Goal: Transaction & Acquisition: Purchase product/service

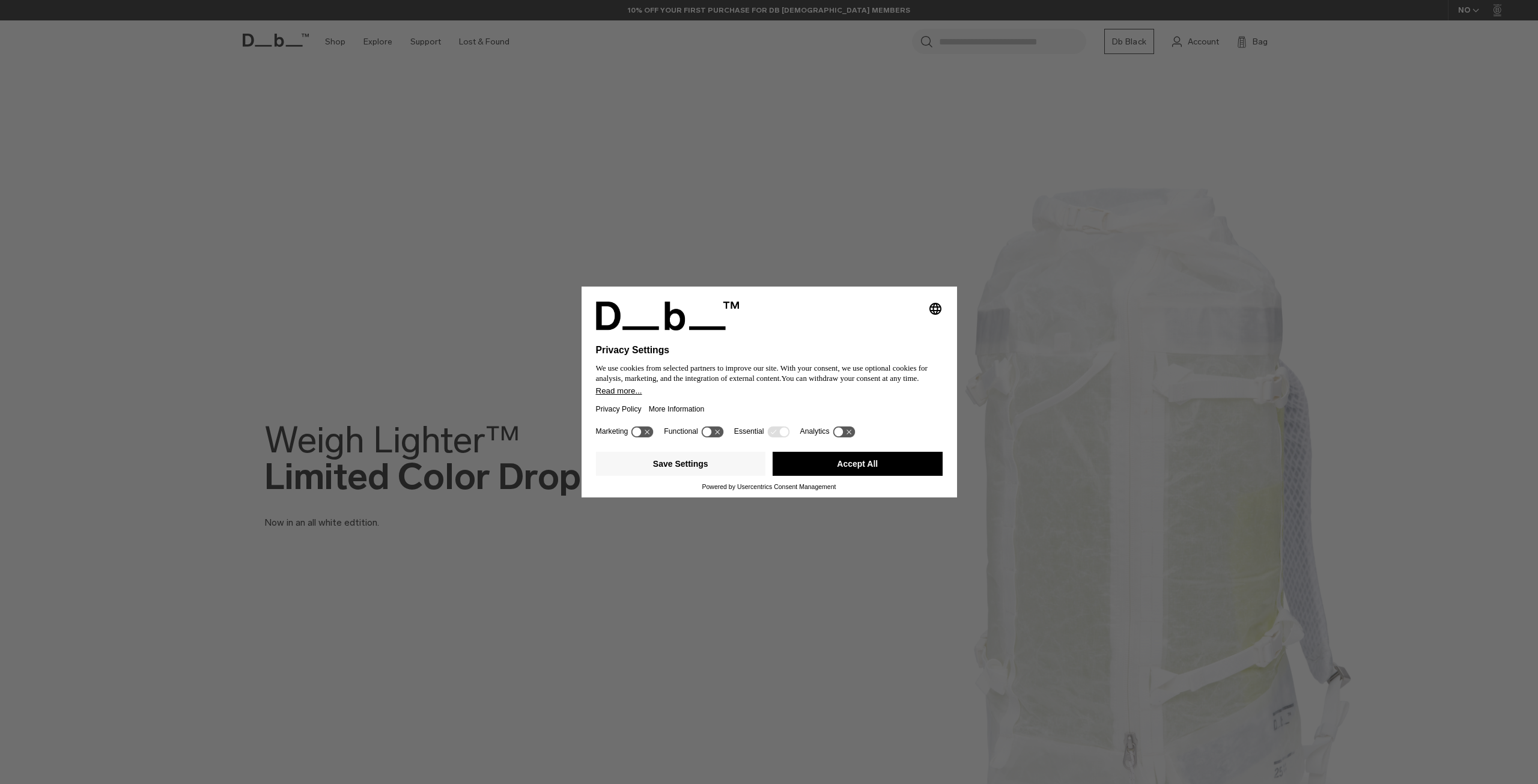
click at [894, 460] on button "Accept All" at bounding box center [857, 464] width 170 height 24
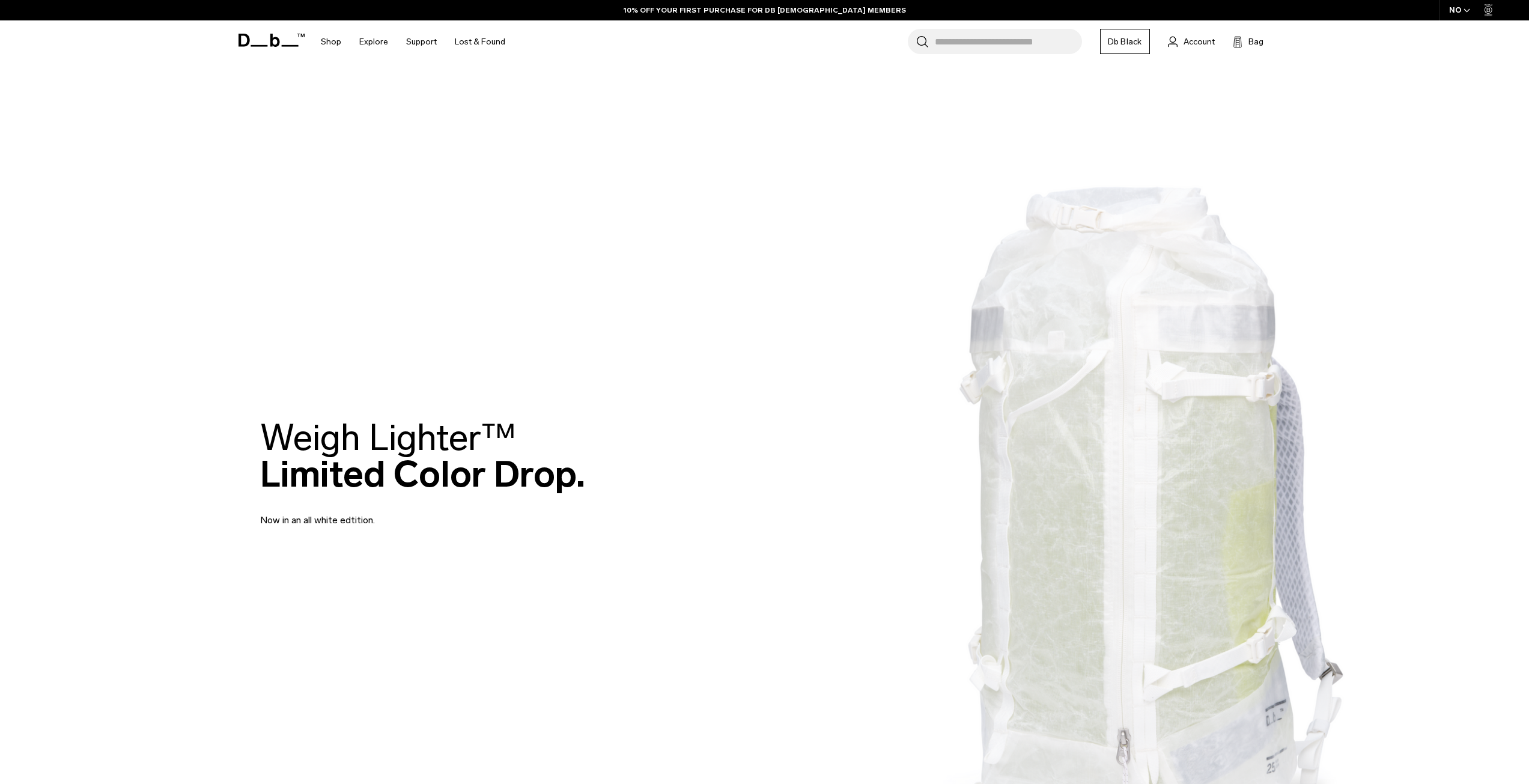
click at [750, 32] on div "Search for Bags, Luggage... Search Close Trending Products All Products Hugger …" at bounding box center [905, 41] width 782 height 42
click at [669, 47] on div "Search for Bags, Luggage... Search Close Trending Products All Products Hugger …" at bounding box center [905, 41] width 782 height 42
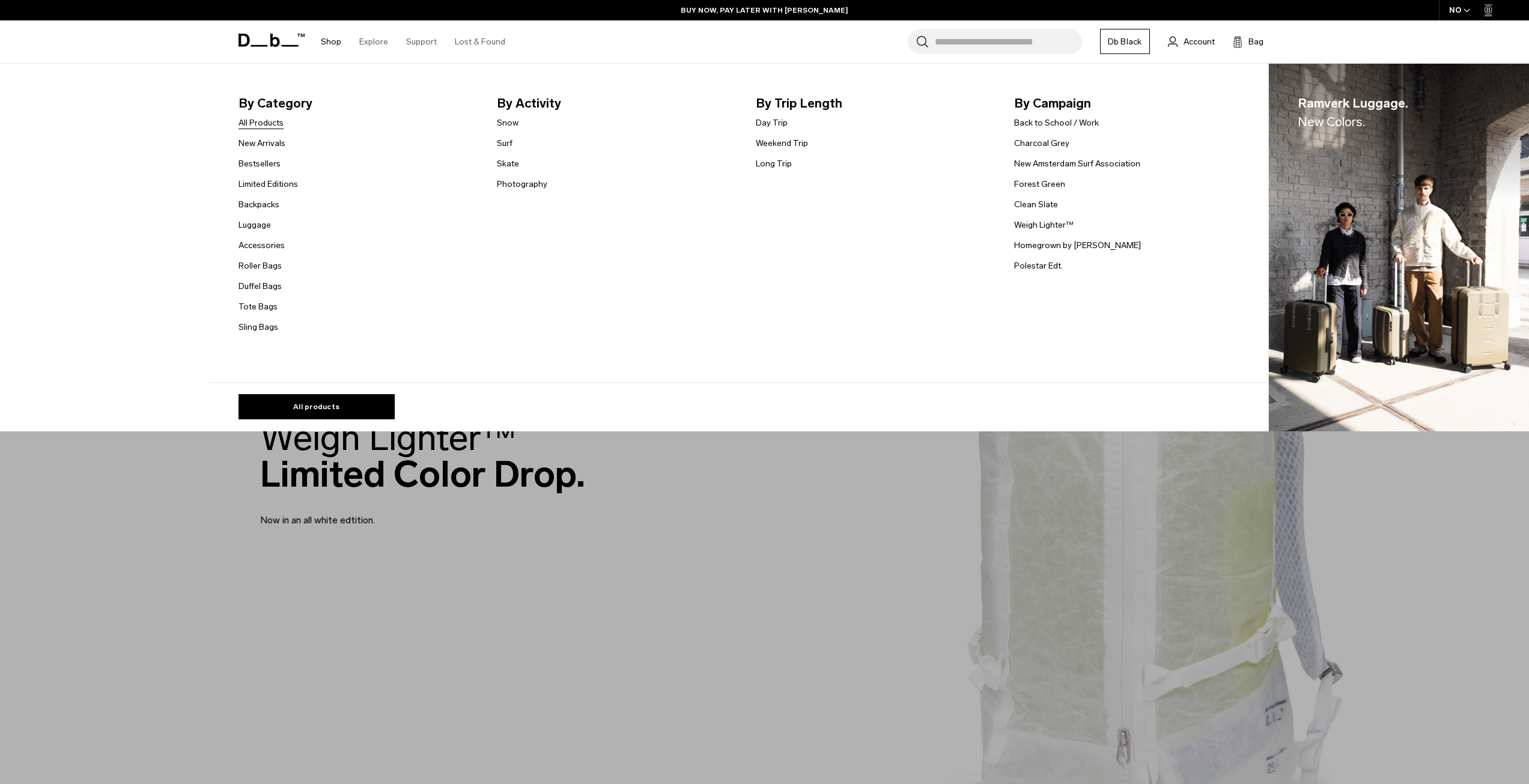
click at [275, 124] on link "All Products" at bounding box center [261, 123] width 45 height 13
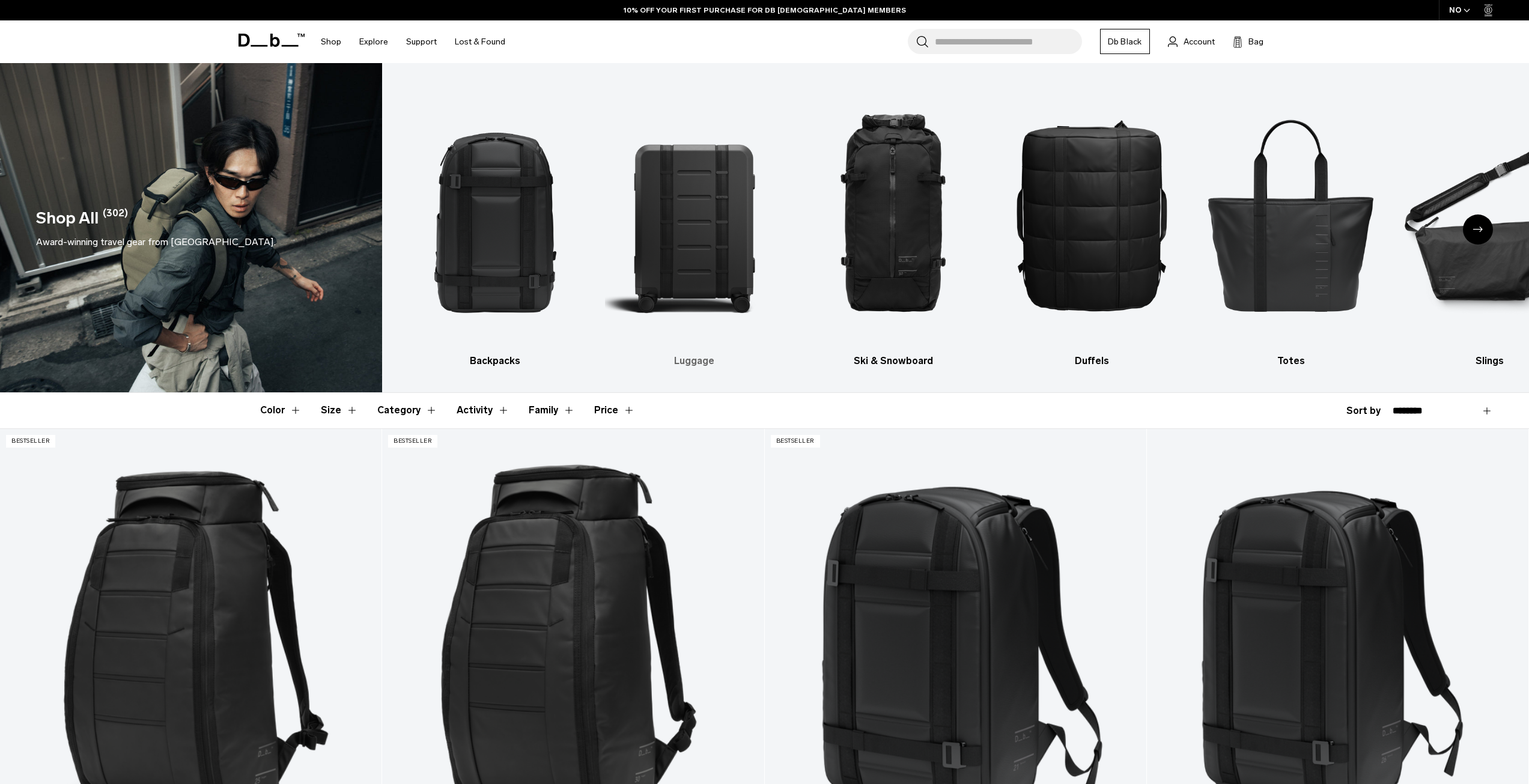
click at [708, 227] on img "2 / 10" at bounding box center [694, 214] width 178 height 266
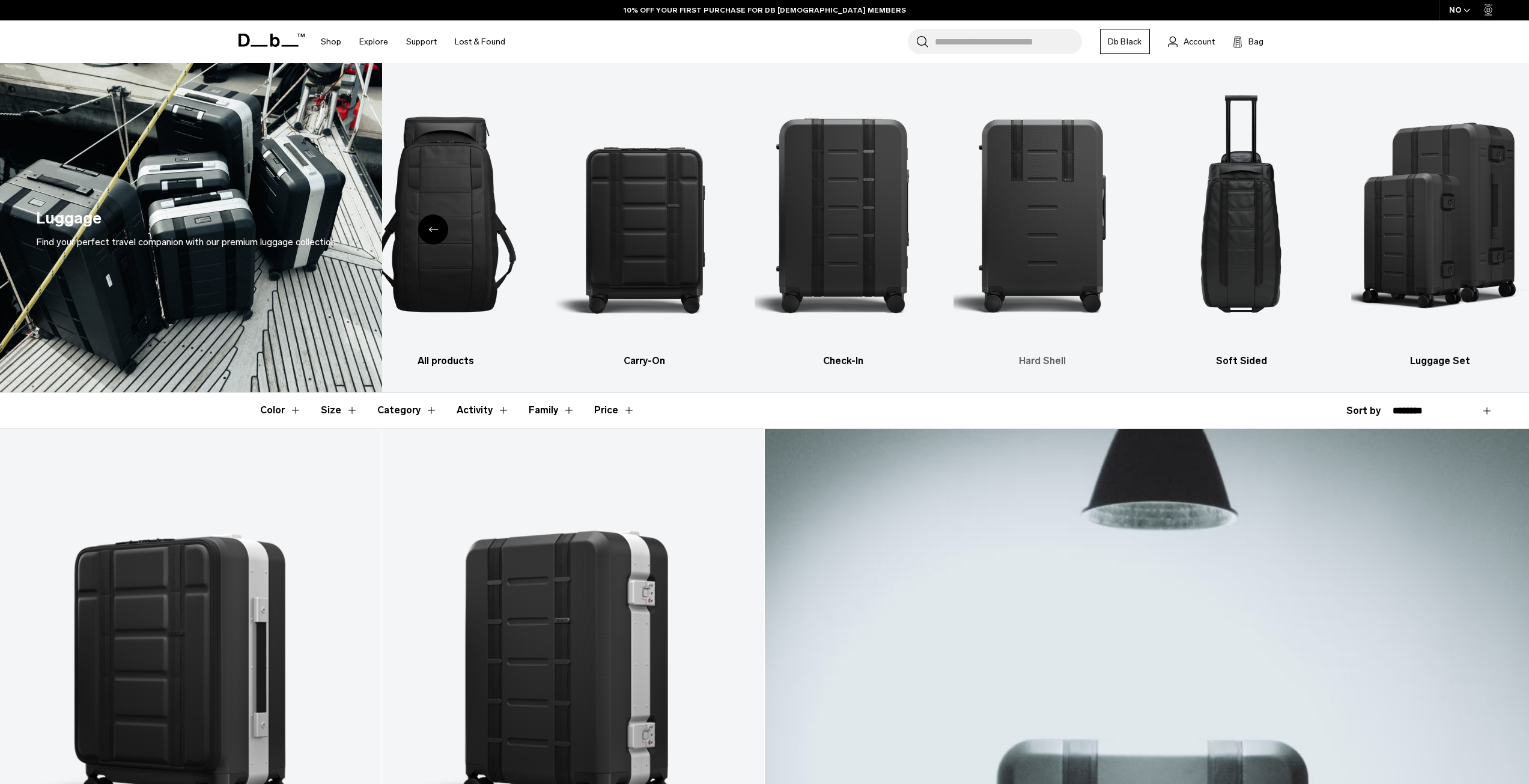
click at [1056, 230] on img "4 / 6" at bounding box center [1042, 214] width 178 height 266
